Goal: Navigation & Orientation: Find specific page/section

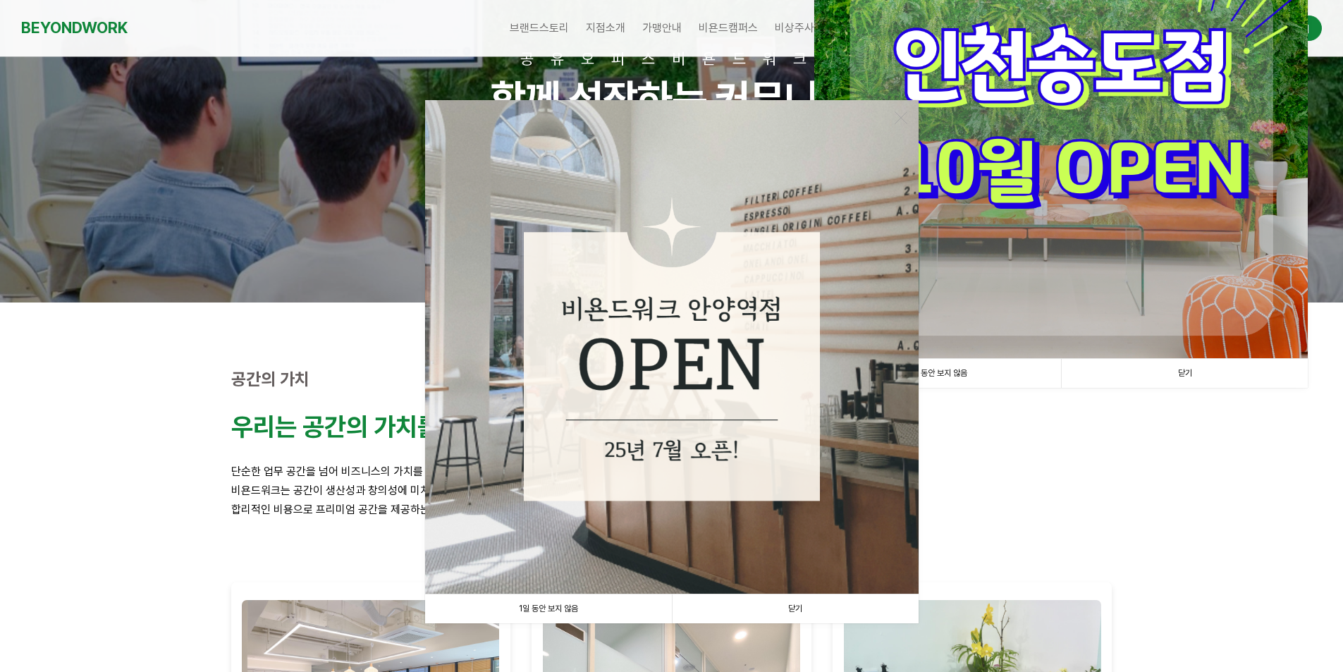
scroll to position [141, 0]
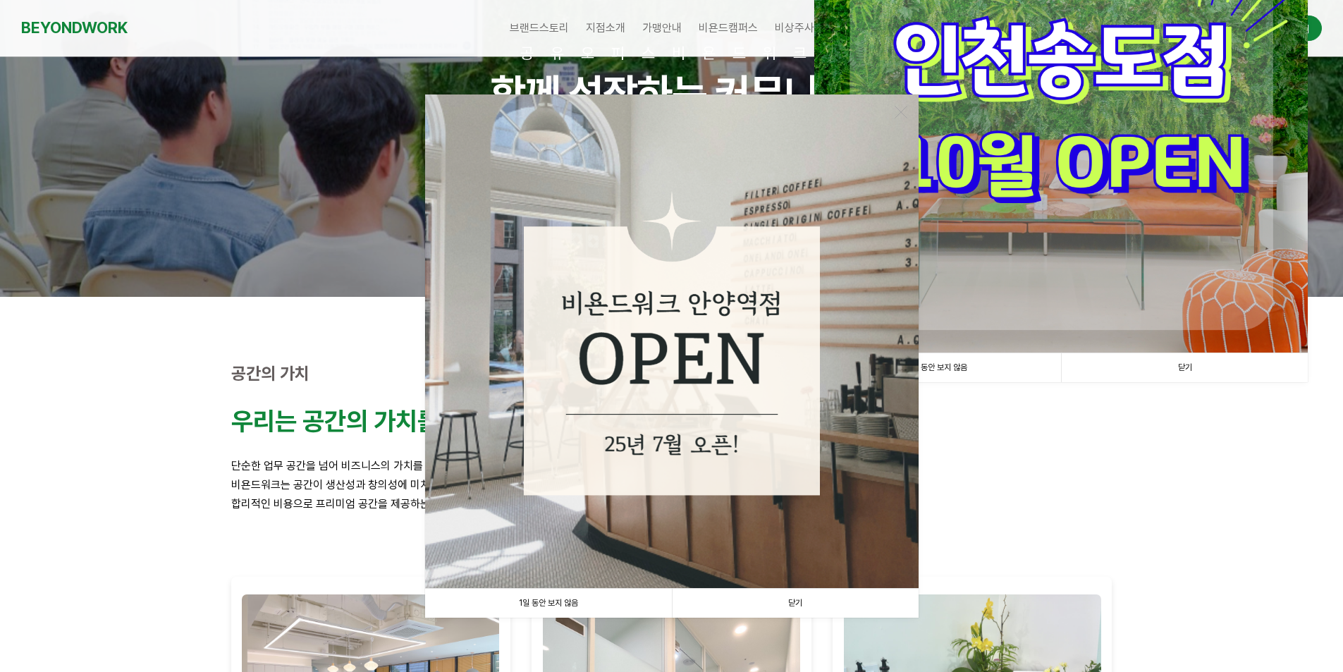
click at [803, 598] on link "닫기" at bounding box center [795, 603] width 247 height 29
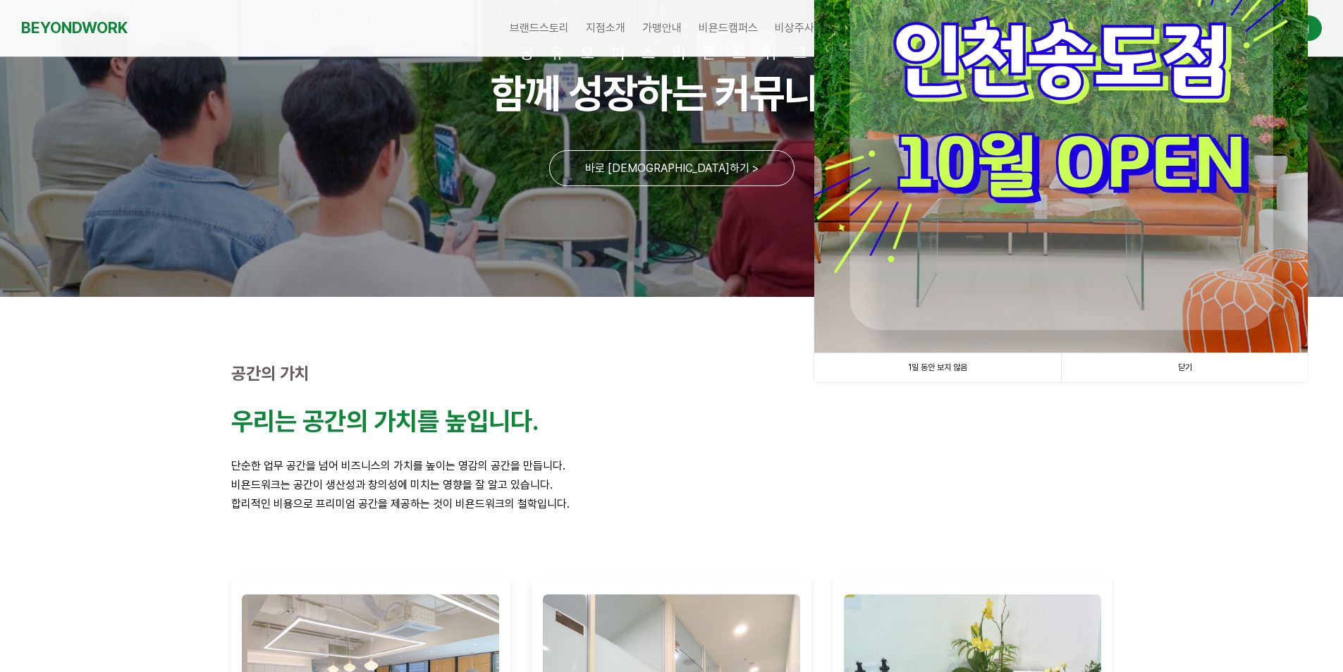
click at [1181, 357] on link "닫기" at bounding box center [1184, 367] width 247 height 29
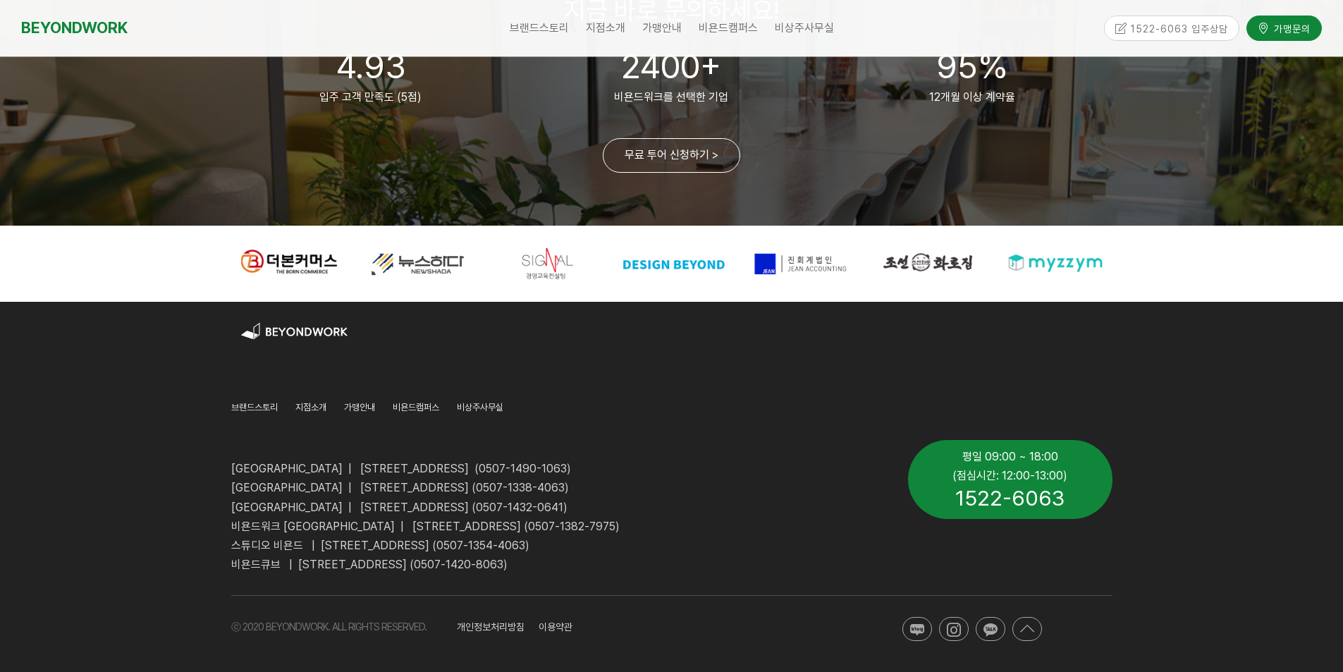
scroll to position [3392, 0]
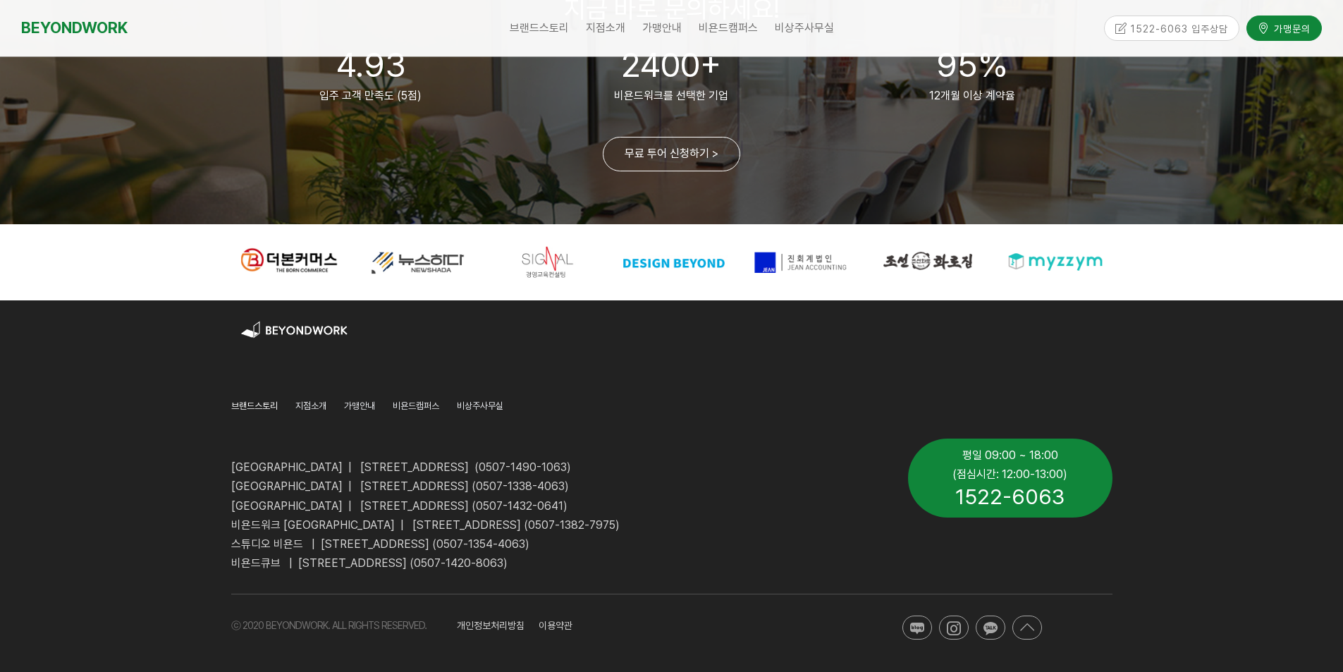
click at [263, 407] on span "브랜드스토리" at bounding box center [254, 405] width 47 height 11
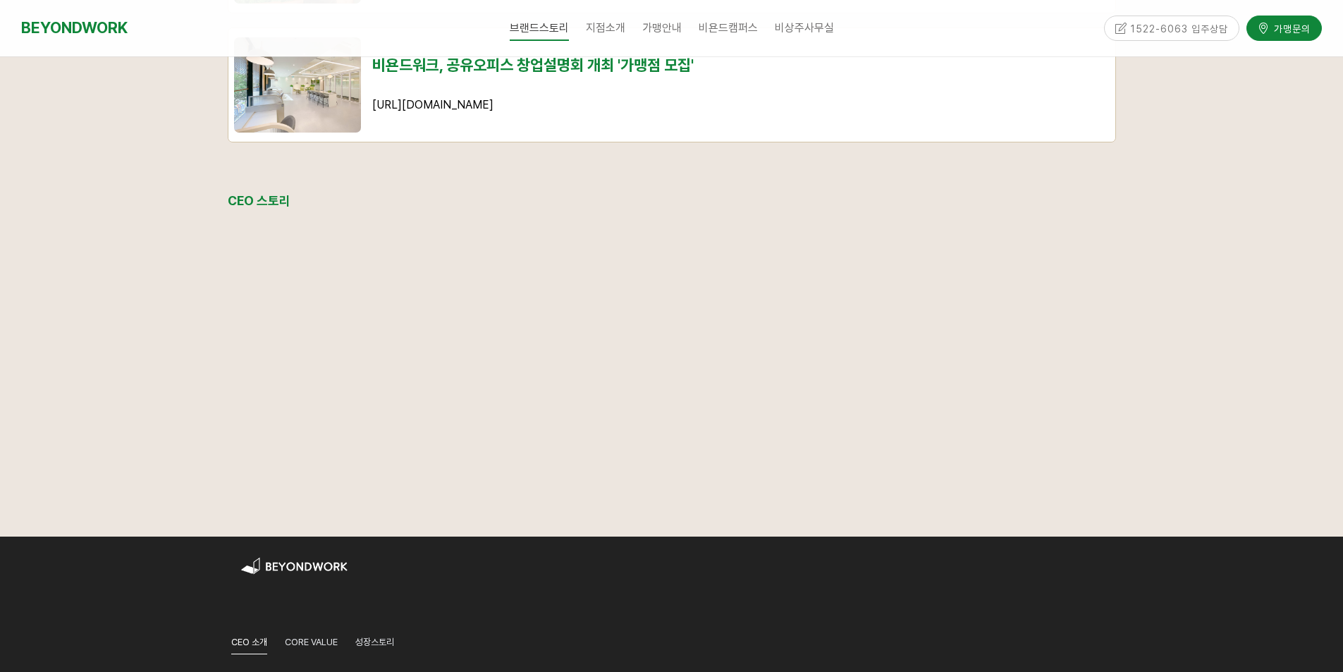
scroll to position [1904, 0]
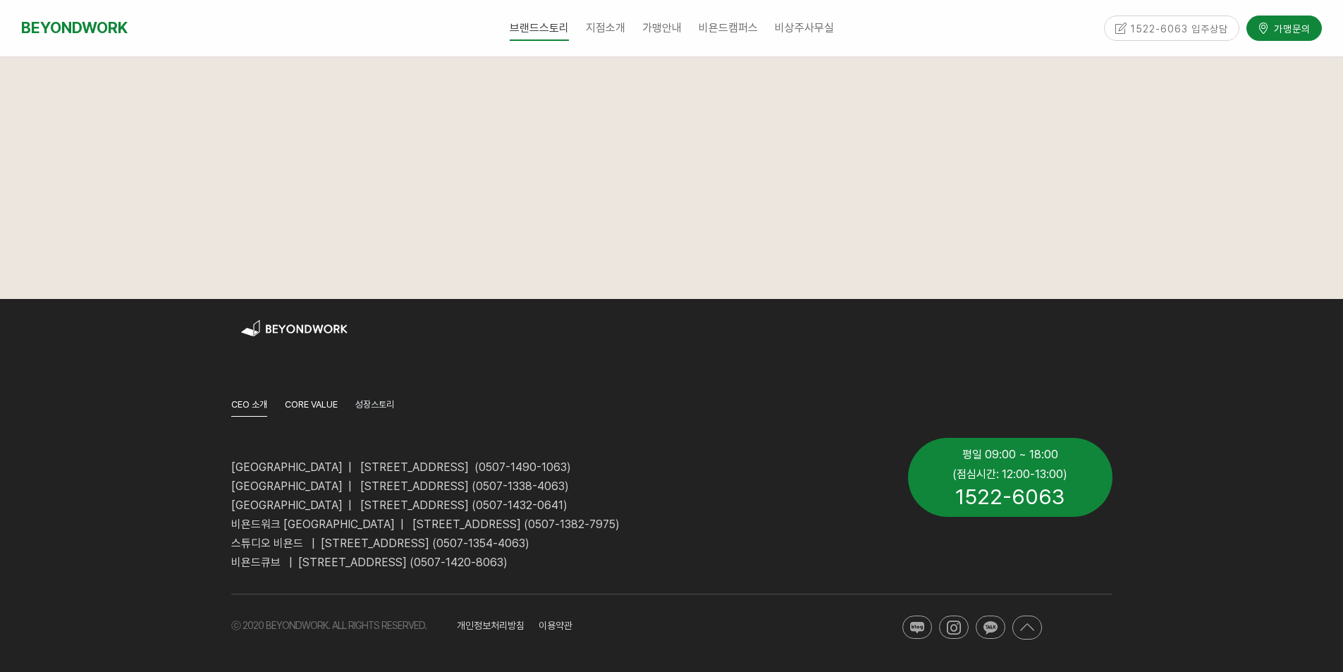
click at [308, 408] on span "CORE VALUE" at bounding box center [311, 404] width 53 height 11
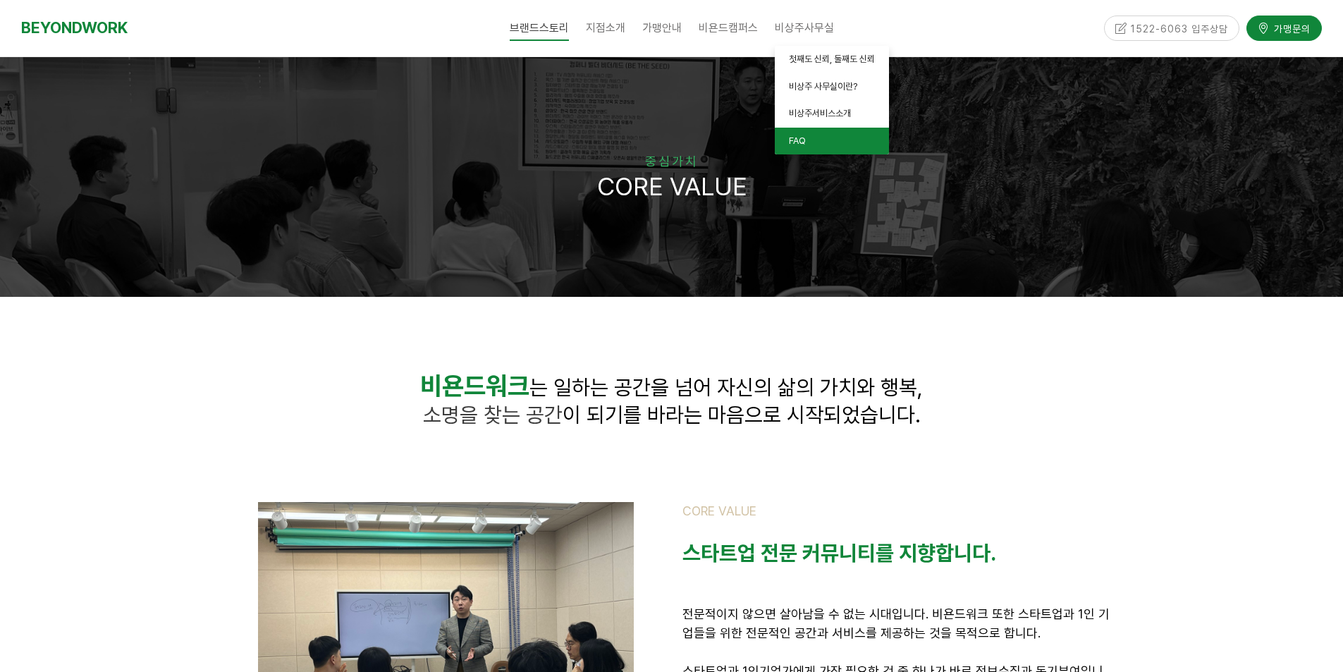
click at [828, 140] on link "FAQ" at bounding box center [832, 141] width 114 height 27
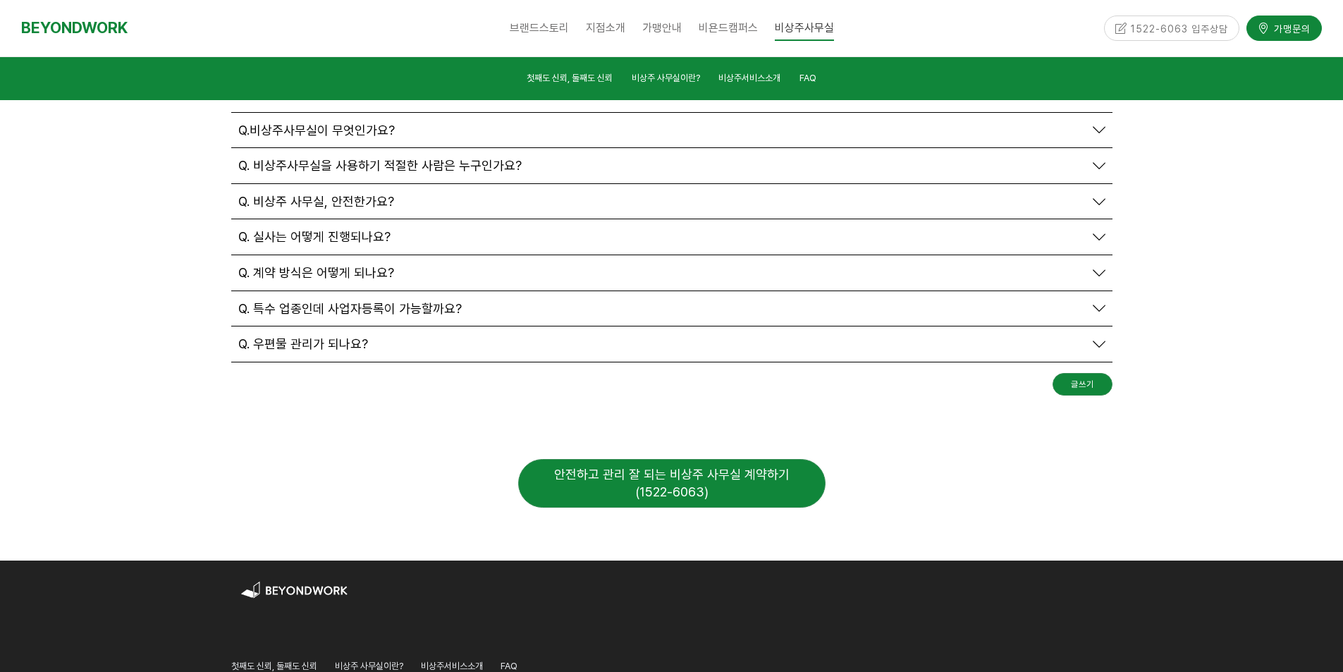
scroll to position [5136, 0]
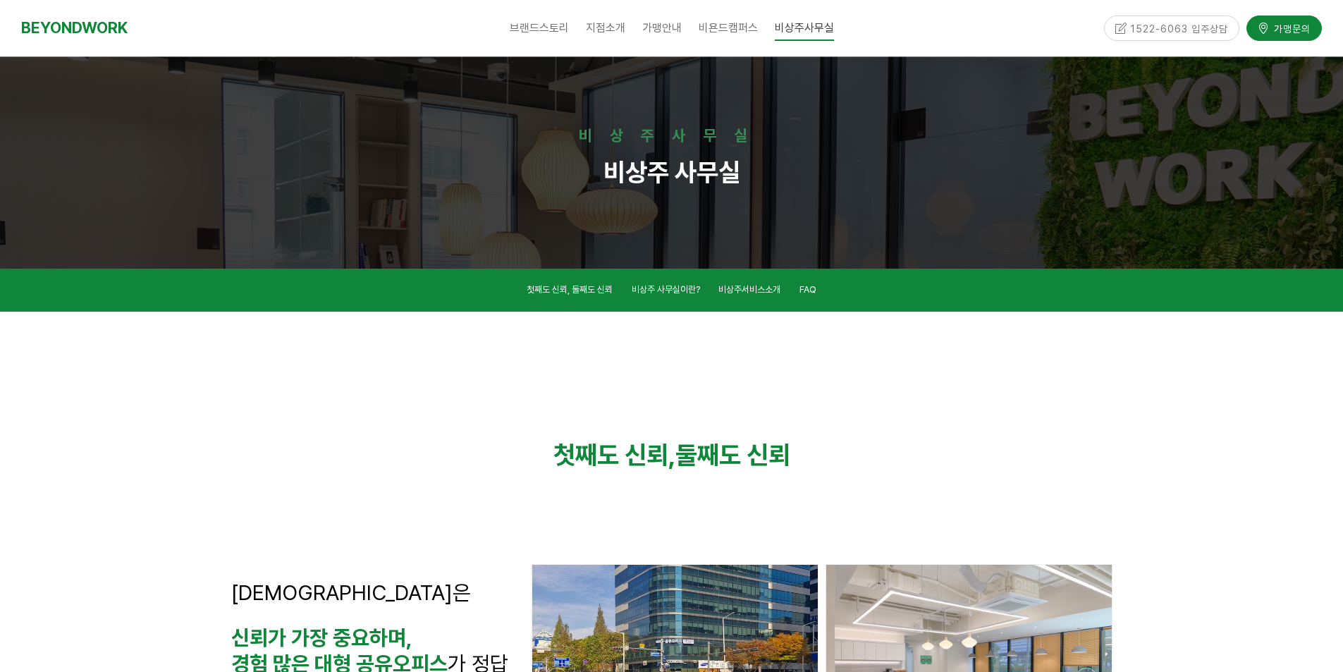
scroll to position [0, 0]
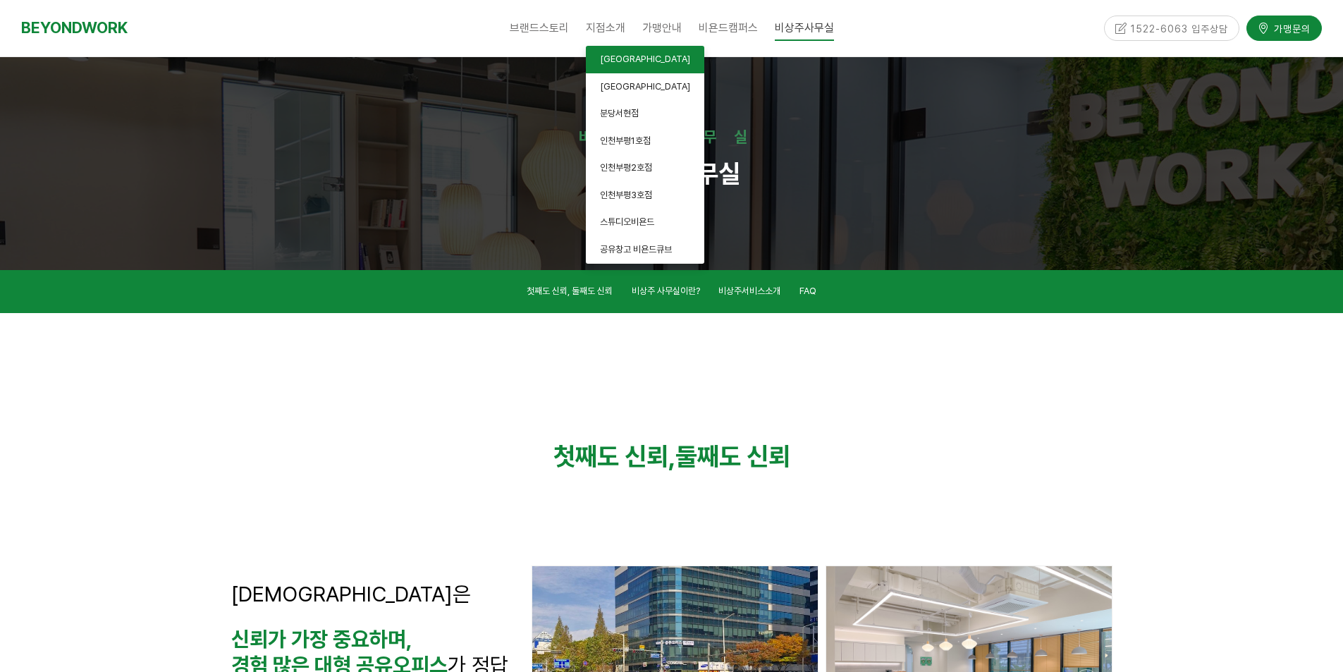
click at [614, 59] on span "[GEOGRAPHIC_DATA]" at bounding box center [645, 59] width 90 height 11
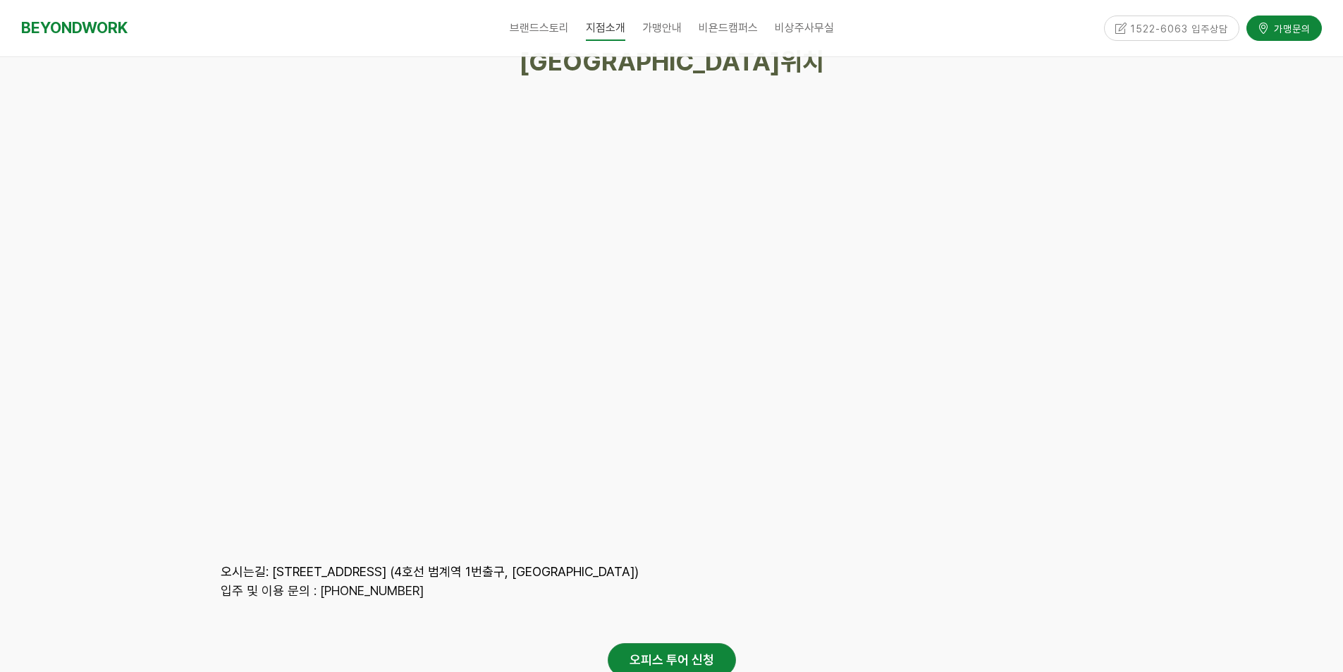
scroll to position [6304, 0]
